Goal: Transaction & Acquisition: Download file/media

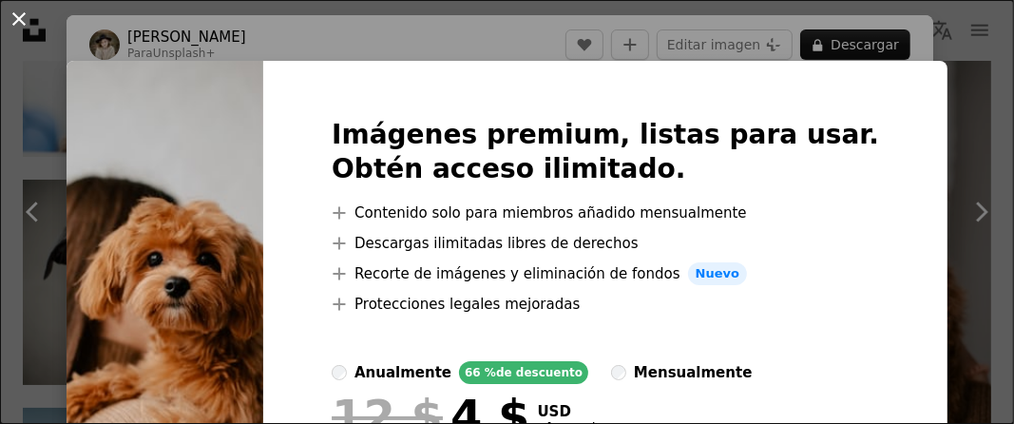
click at [21, 20] on button "An X shape" at bounding box center [19, 19] width 23 height 23
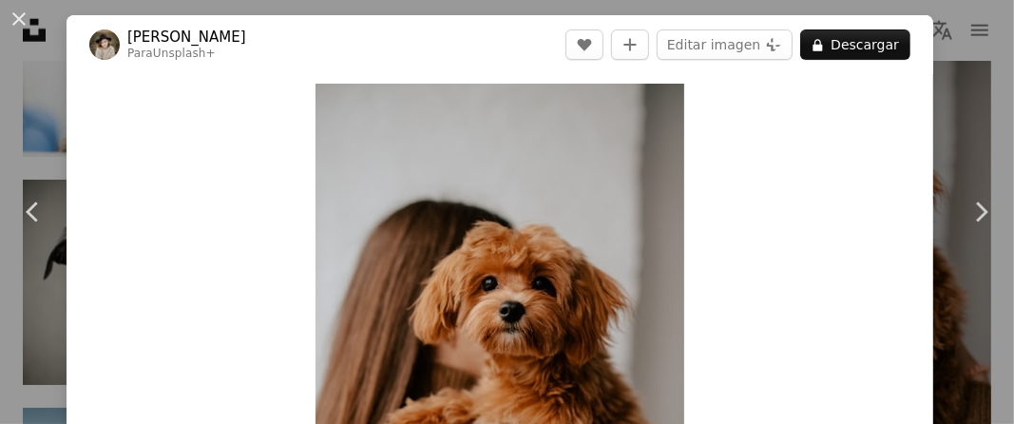
click at [963, 81] on div "An X shape Chevron left Chevron right [PERSON_NAME] Hliznitsova Para Unsplash+ …" at bounding box center [507, 212] width 1014 height 424
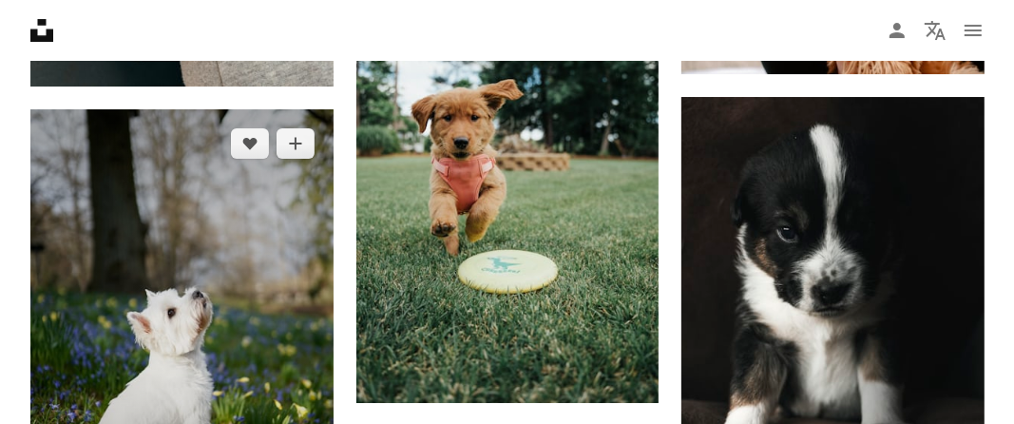
scroll to position [13494, 0]
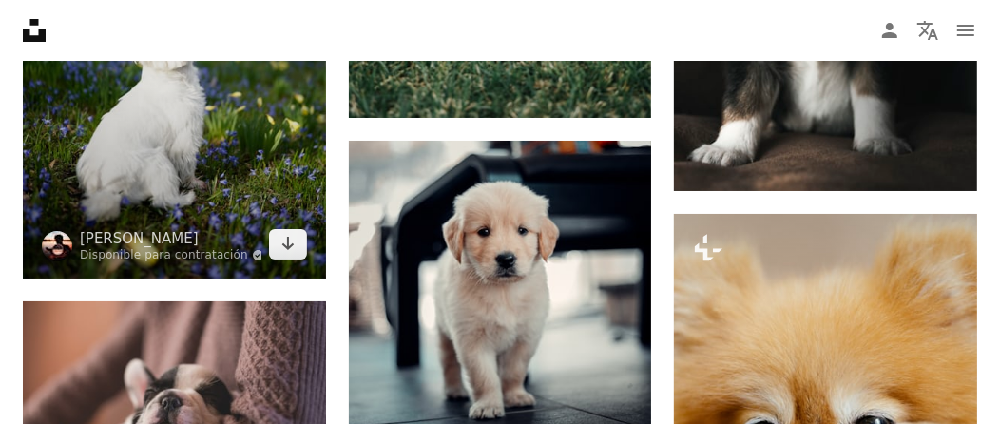
click at [286, 195] on img at bounding box center [174, 51] width 303 height 454
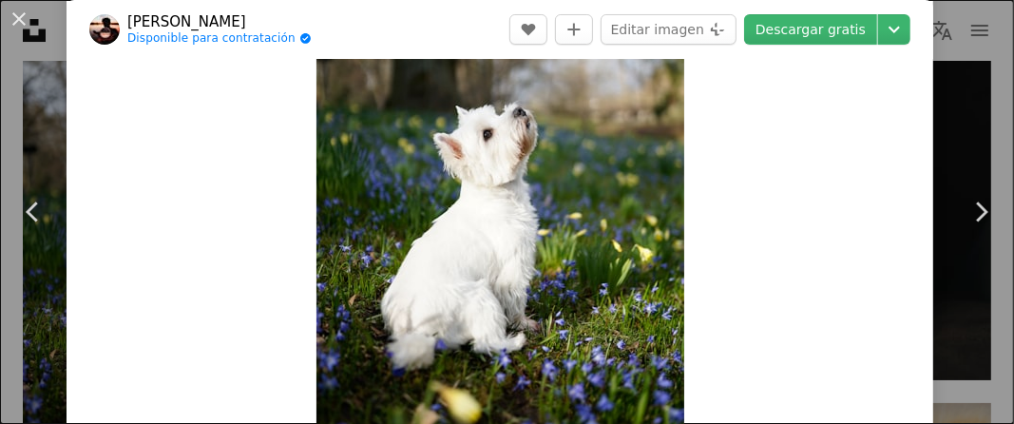
scroll to position [189, 0]
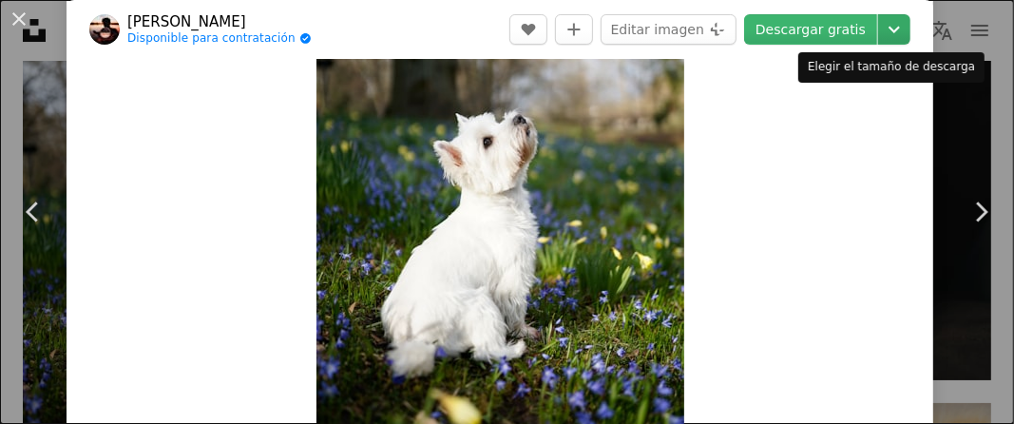
click at [879, 26] on icon "Chevron down" at bounding box center [894, 29] width 30 height 23
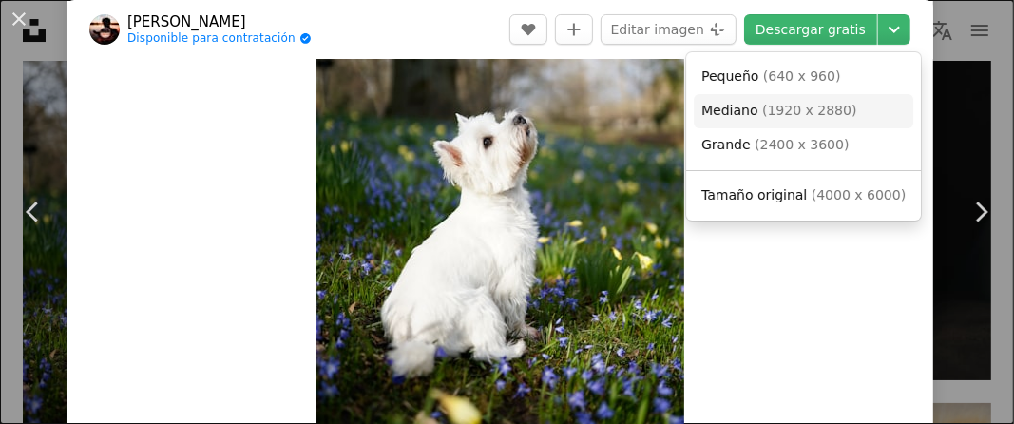
click at [795, 114] on span "( 1920 x 2880 )" at bounding box center [809, 110] width 94 height 15
